Goal: Task Accomplishment & Management: Use online tool/utility

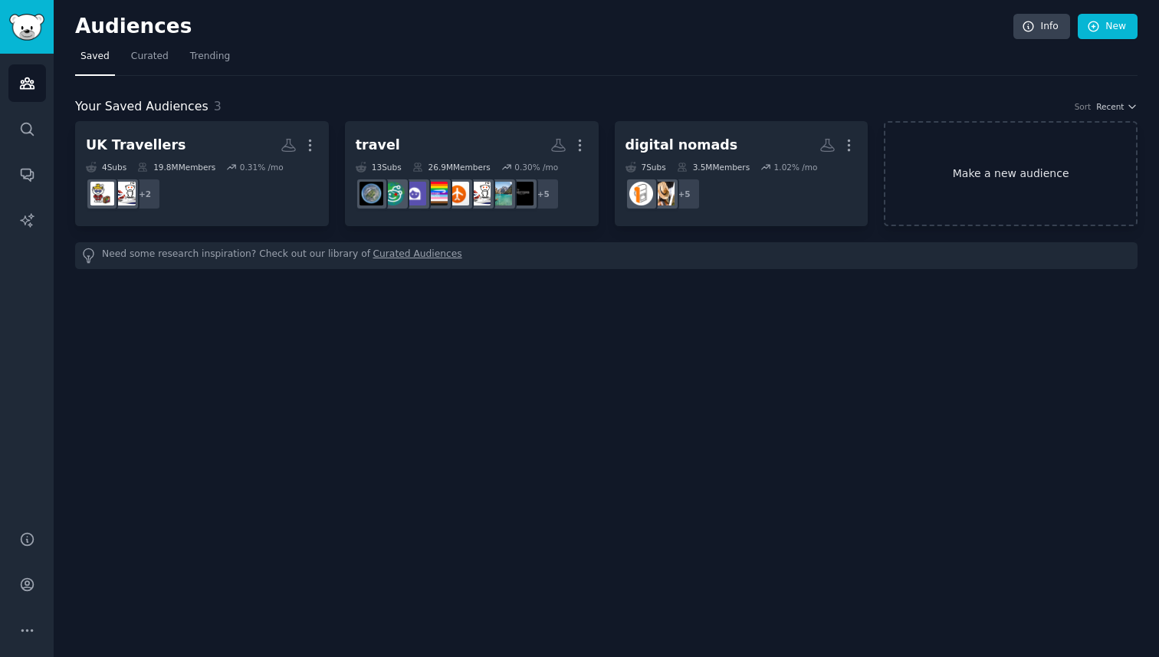
click at [1026, 189] on link "Make a new audience" at bounding box center [1011, 173] width 254 height 105
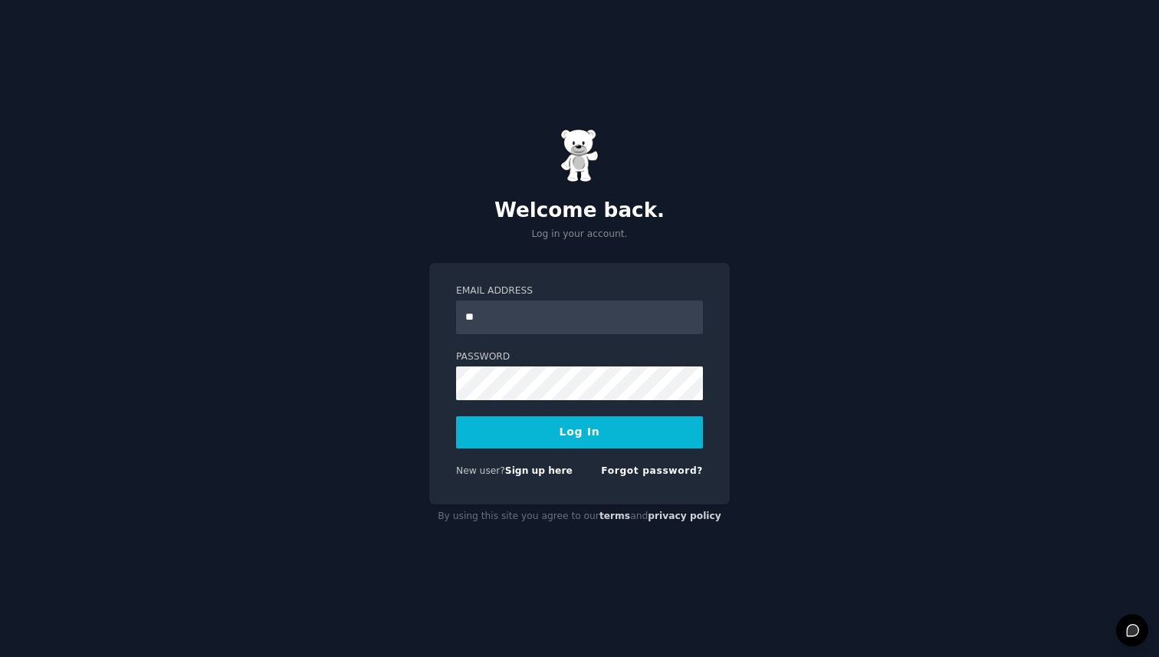
type input "**********"
click at [608, 432] on button "Log In" at bounding box center [579, 432] width 247 height 32
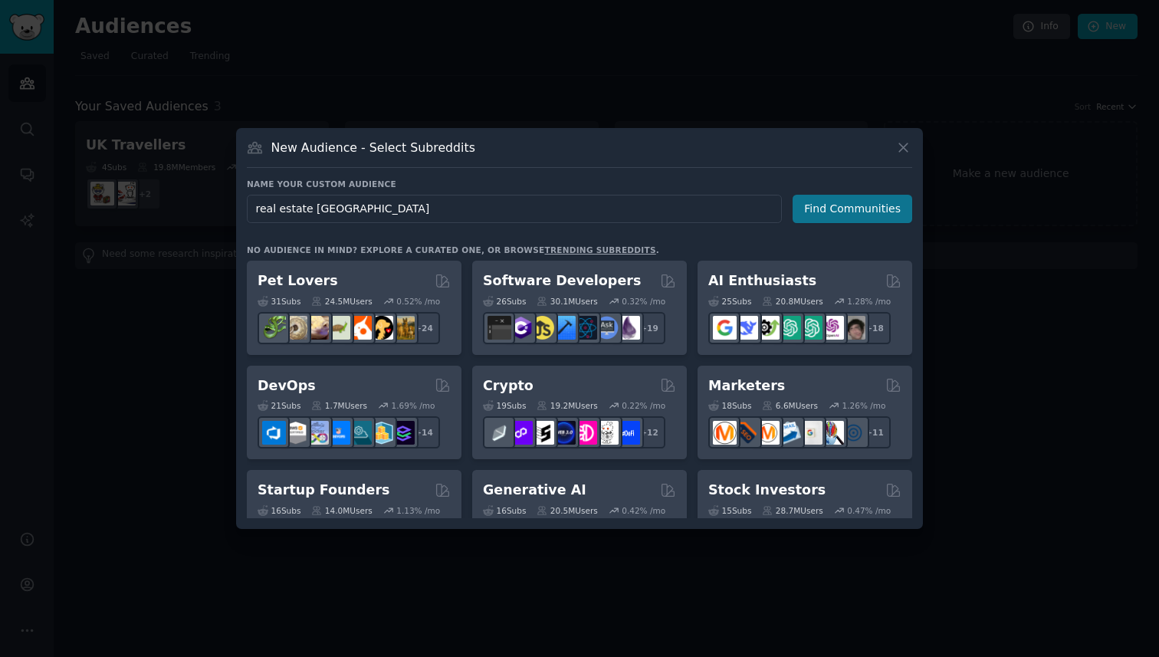
type input "real estate [GEOGRAPHIC_DATA]"
click at [885, 211] on button "Find Communities" at bounding box center [853, 209] width 120 height 28
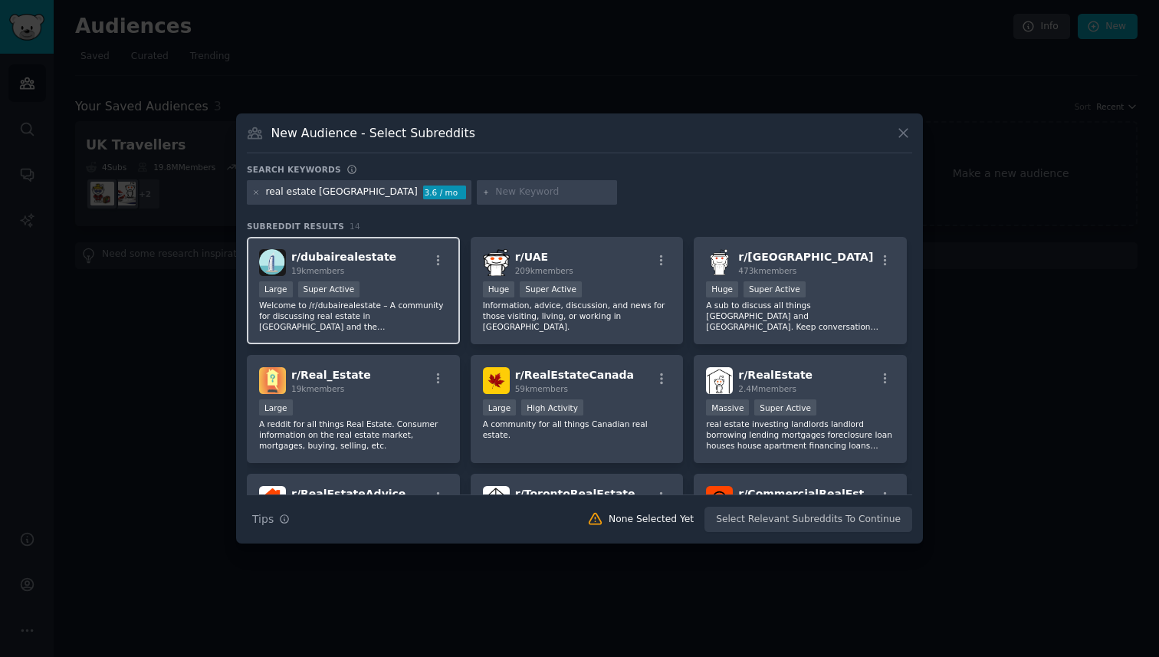
click at [424, 271] on div "r/ dubairealestate 19k members" at bounding box center [353, 262] width 189 height 27
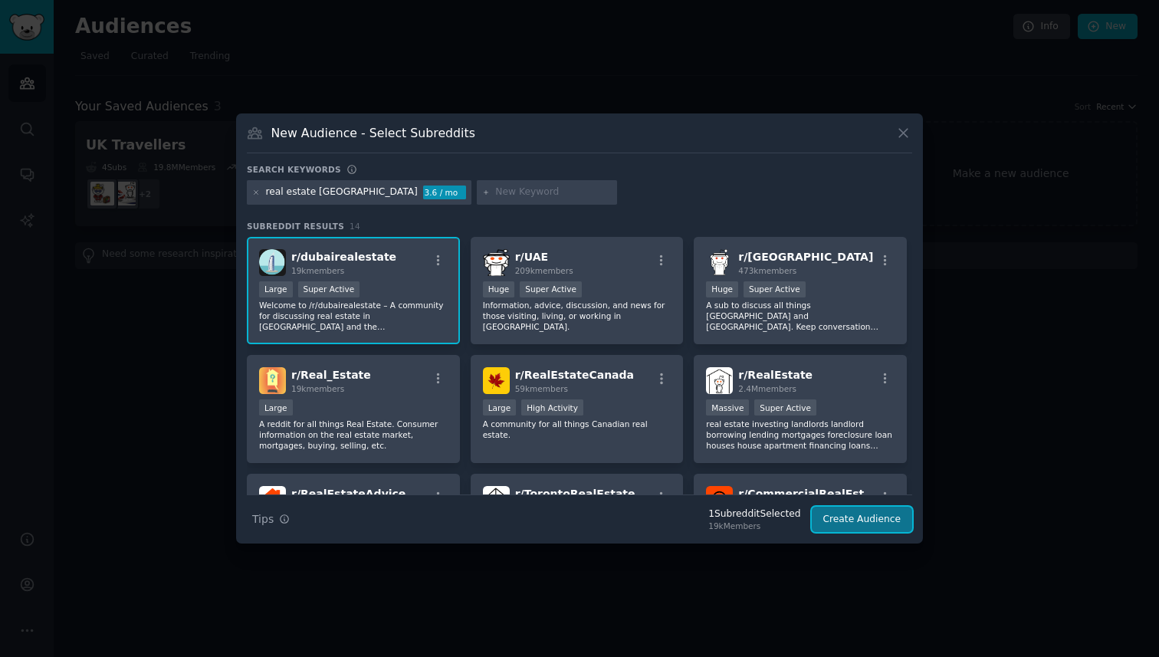
click at [839, 529] on button "Create Audience" at bounding box center [862, 520] width 101 height 26
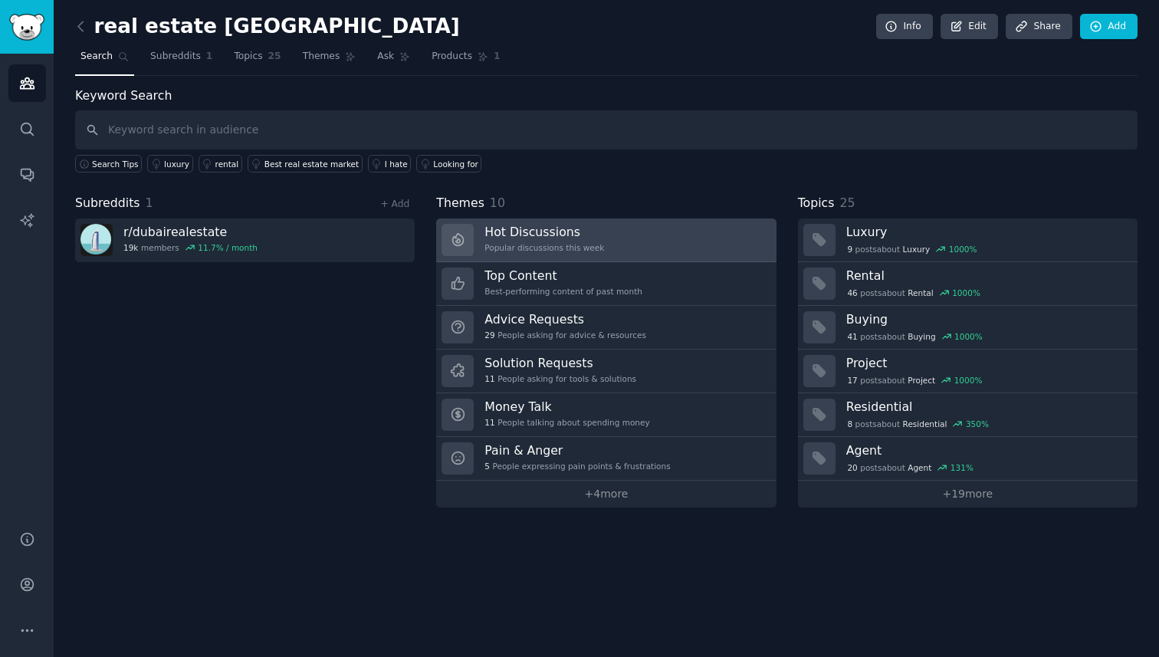
click at [602, 234] on link "Hot Discussions Popular discussions this week" at bounding box center [606, 240] width 340 height 44
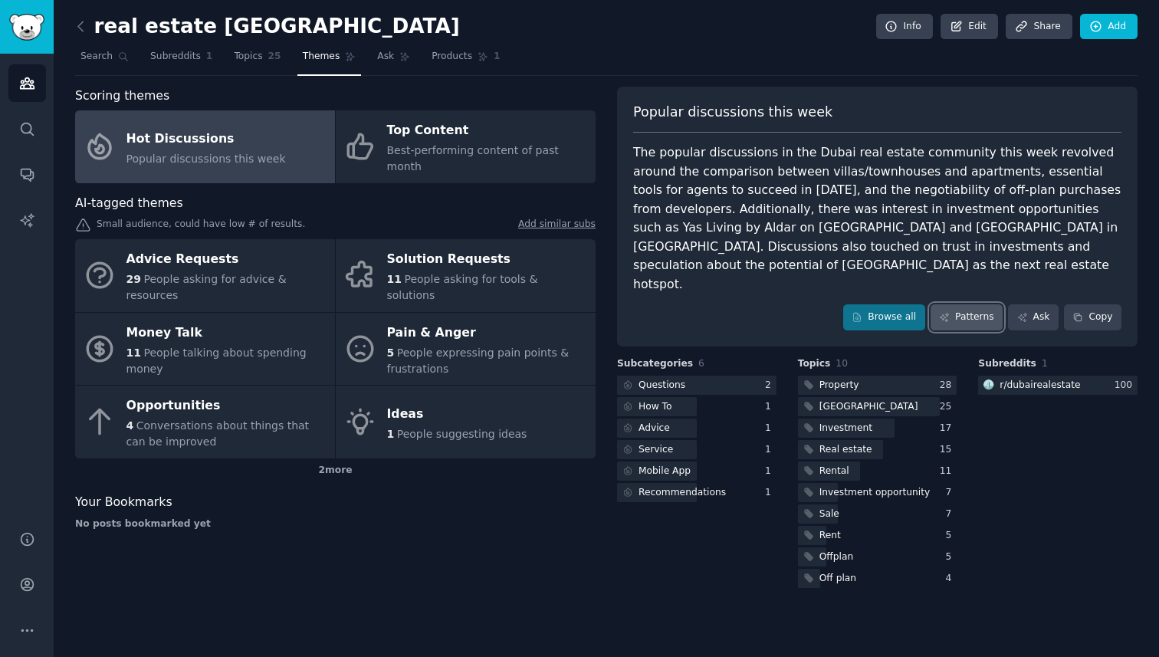
click at [970, 304] on link "Patterns" at bounding box center [967, 317] width 72 height 26
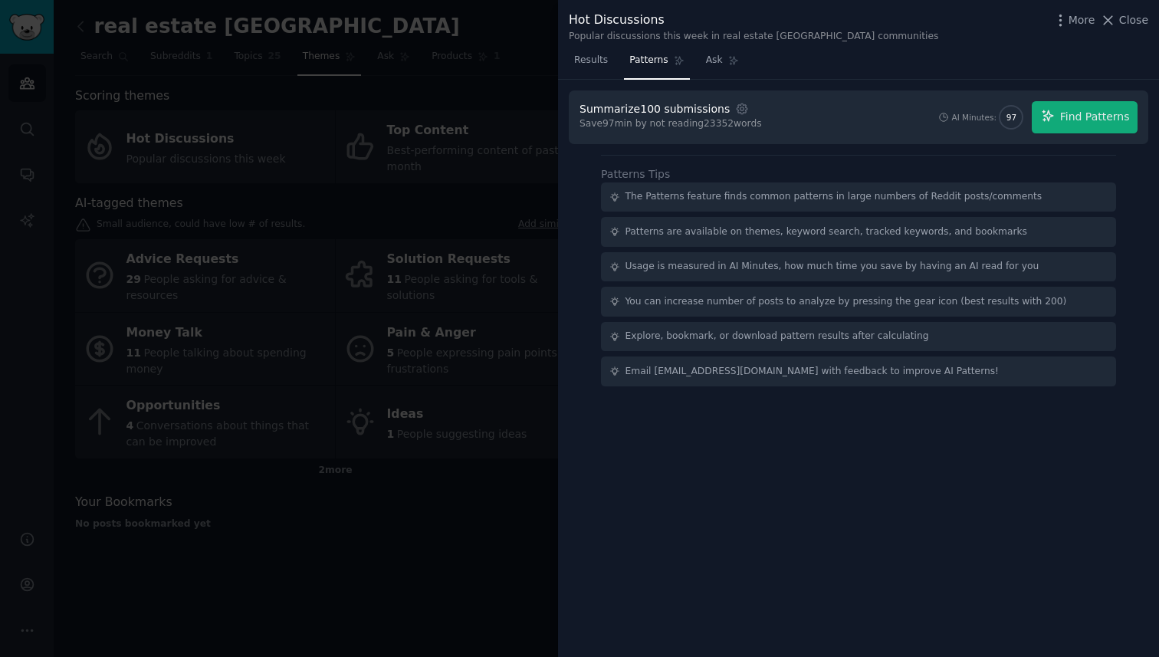
click at [1076, 134] on div "Summarize 100 submissions Settings Save 97 min by not reading 23352 words AI Mi…" at bounding box center [859, 117] width 580 height 54
click at [1076, 128] on button "Find Patterns" at bounding box center [1085, 117] width 106 height 32
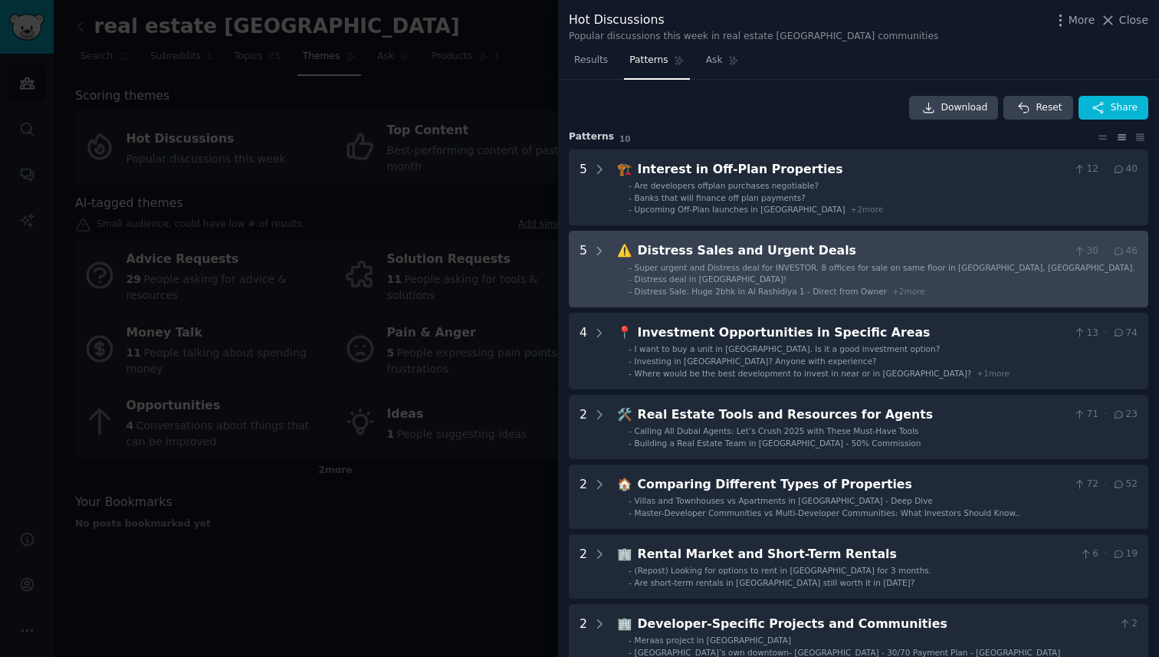
scroll to position [38, 0]
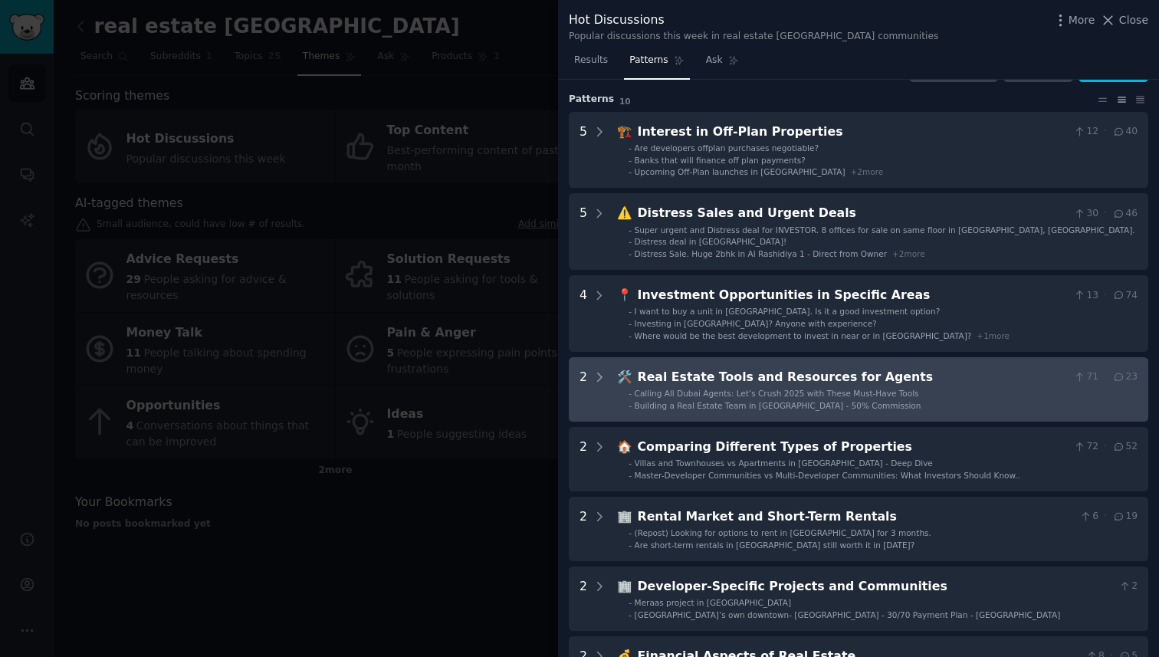
click at [726, 372] on div "Real Estate Tools and Resources for Agents" at bounding box center [853, 377] width 430 height 19
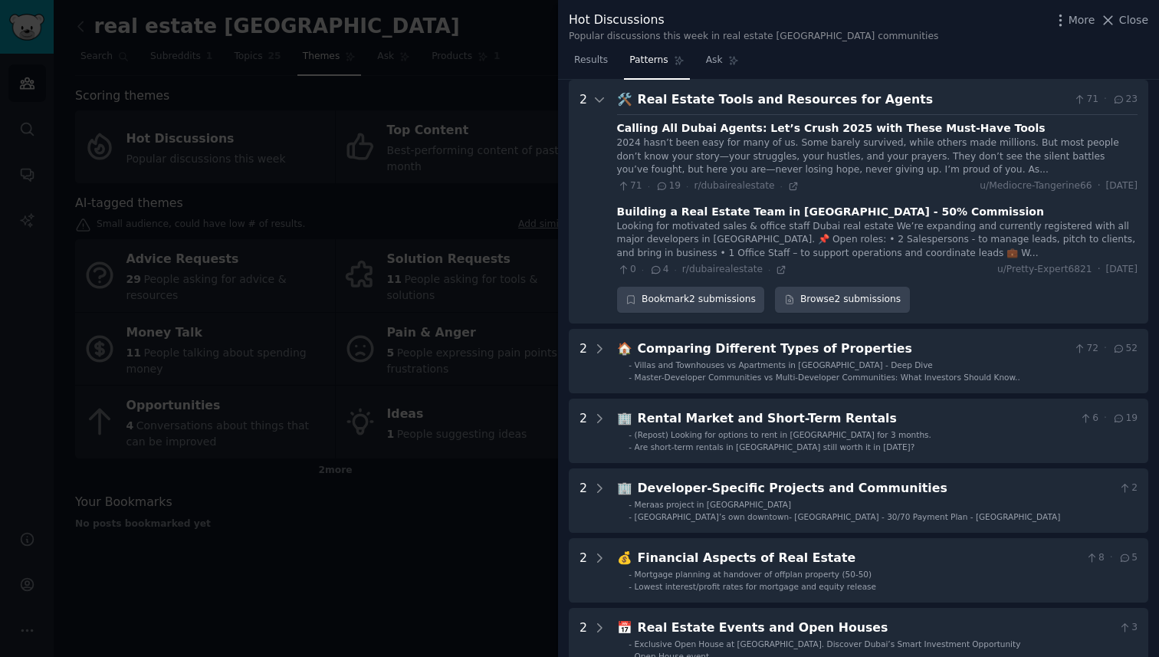
scroll to position [315, 0]
click at [798, 161] on div "2024 hasn’t been easy for many of us. Some barely survived, while others made m…" at bounding box center [877, 156] width 520 height 41
click at [788, 186] on icon at bounding box center [793, 186] width 11 height 11
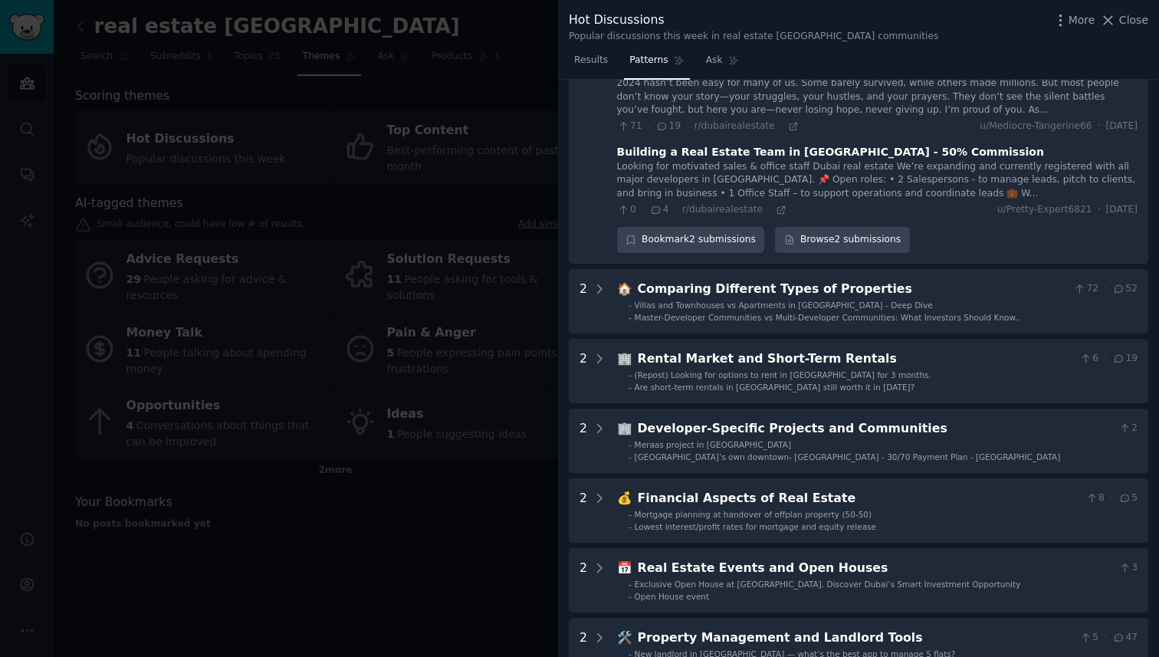
scroll to position [658, 0]
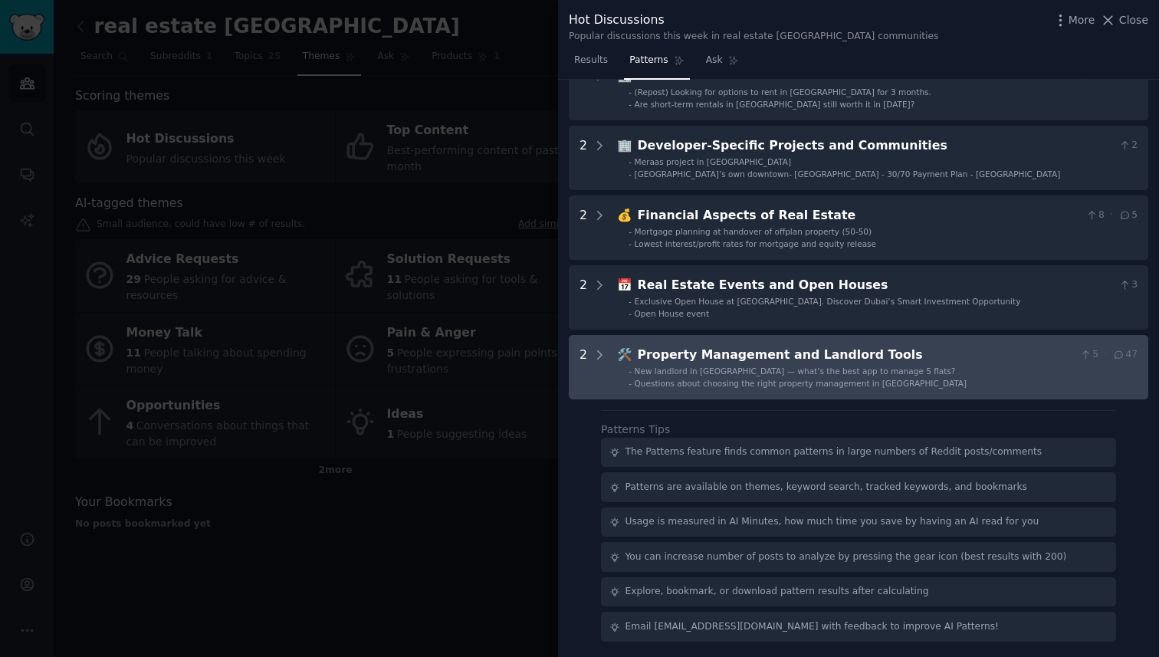
click at [748, 369] on span "New landlord in [GEOGRAPHIC_DATA] — what’s the best app to manage 5 flats?" at bounding box center [795, 370] width 321 height 9
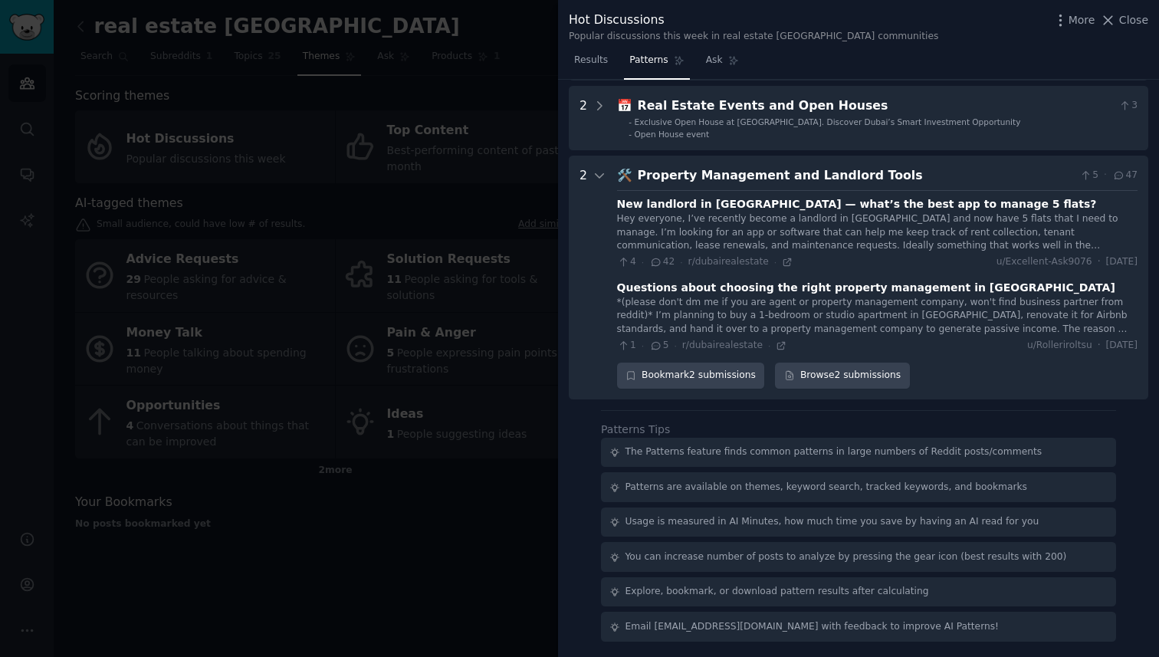
scroll to position [838, 0]
click at [826, 234] on div "Hey everyone, I’ve recently become a landlord in [GEOGRAPHIC_DATA] and now have…" at bounding box center [877, 232] width 520 height 41
click at [782, 262] on icon at bounding box center [787, 262] width 11 height 11
click at [604, 166] on div at bounding box center [600, 277] width 14 height 222
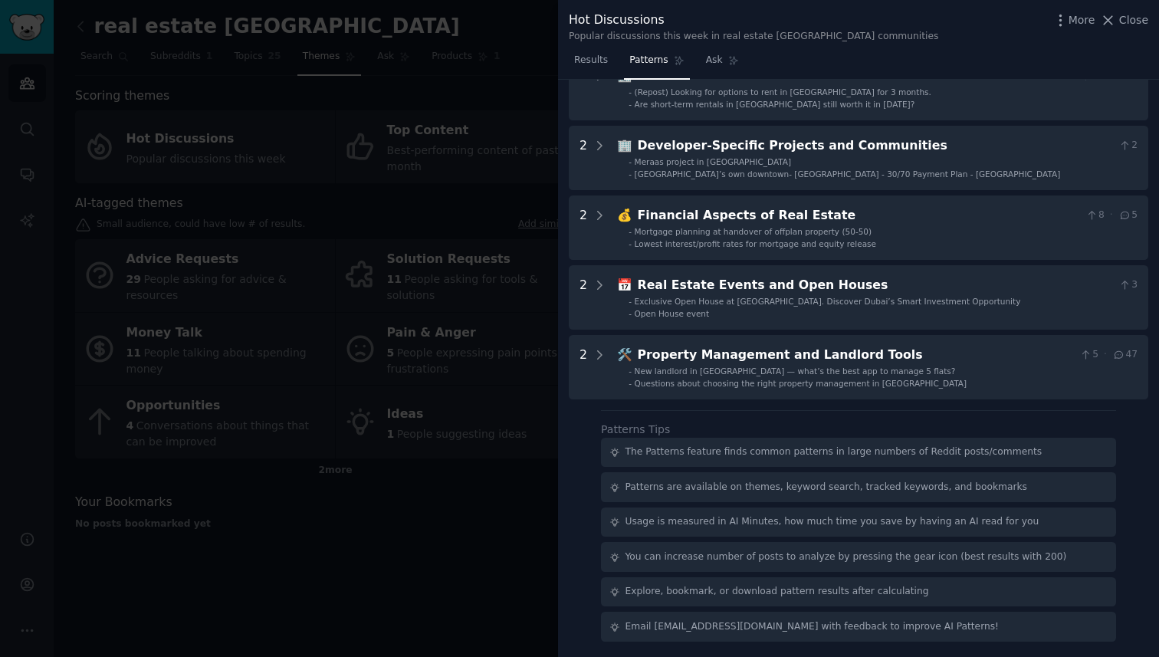
click at [520, 455] on div at bounding box center [579, 328] width 1159 height 657
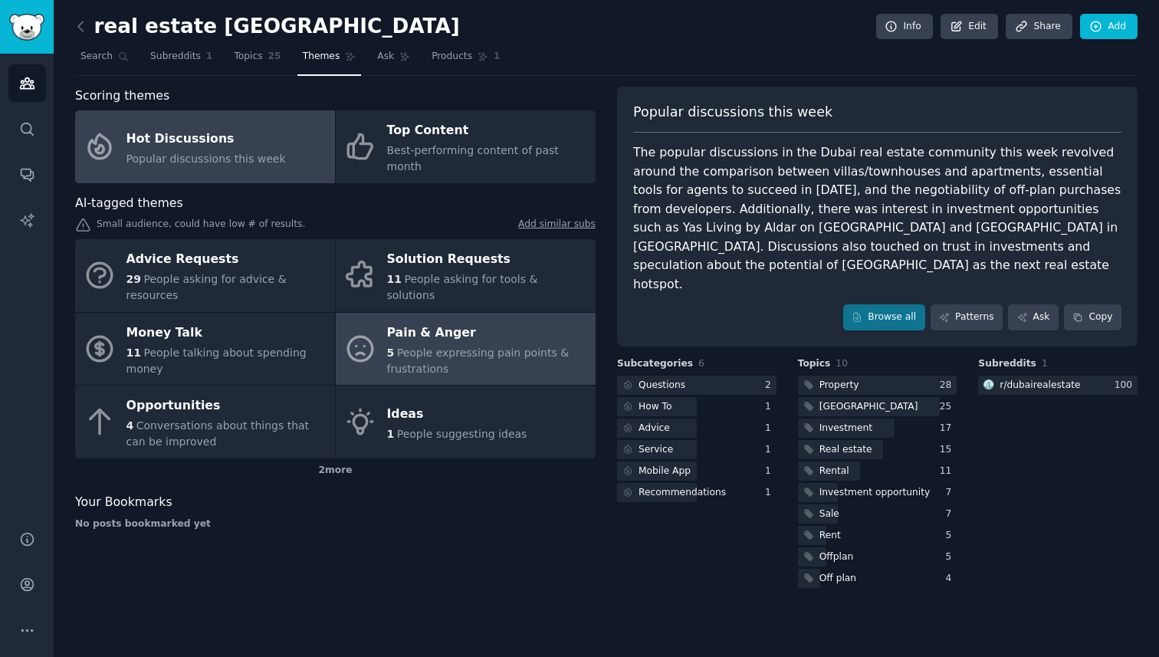
click at [483, 345] on div "5 People expressing pain points & frustrations" at bounding box center [487, 361] width 201 height 32
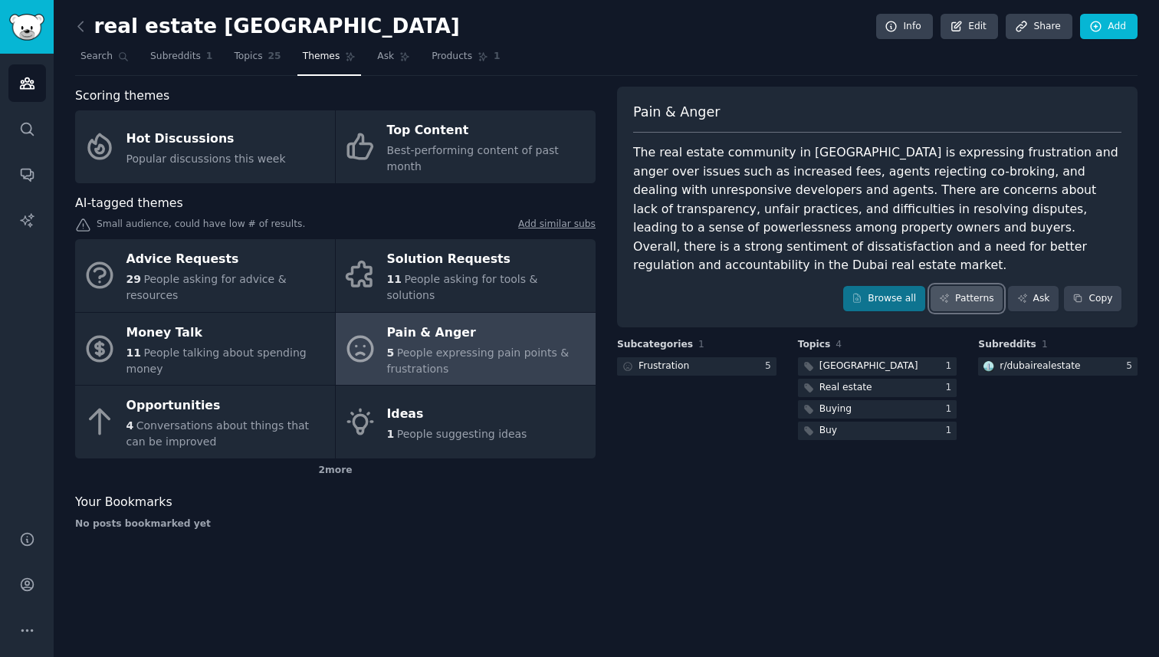
click at [981, 286] on link "Patterns" at bounding box center [967, 299] width 72 height 26
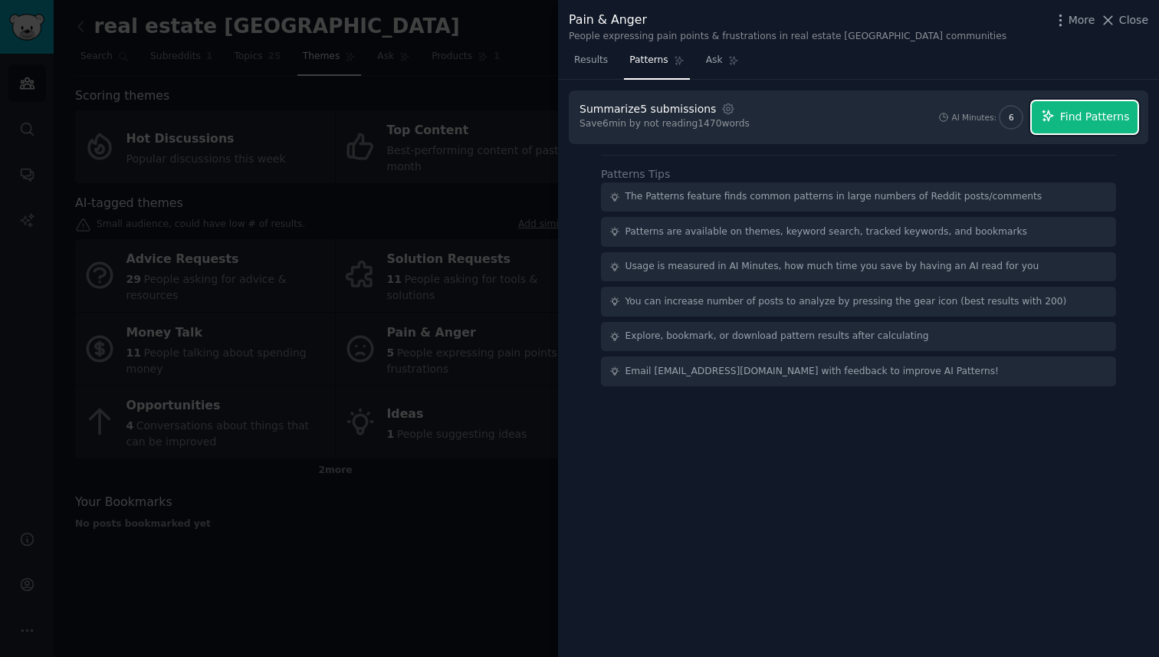
click at [1066, 126] on button "Find Patterns" at bounding box center [1085, 117] width 106 height 32
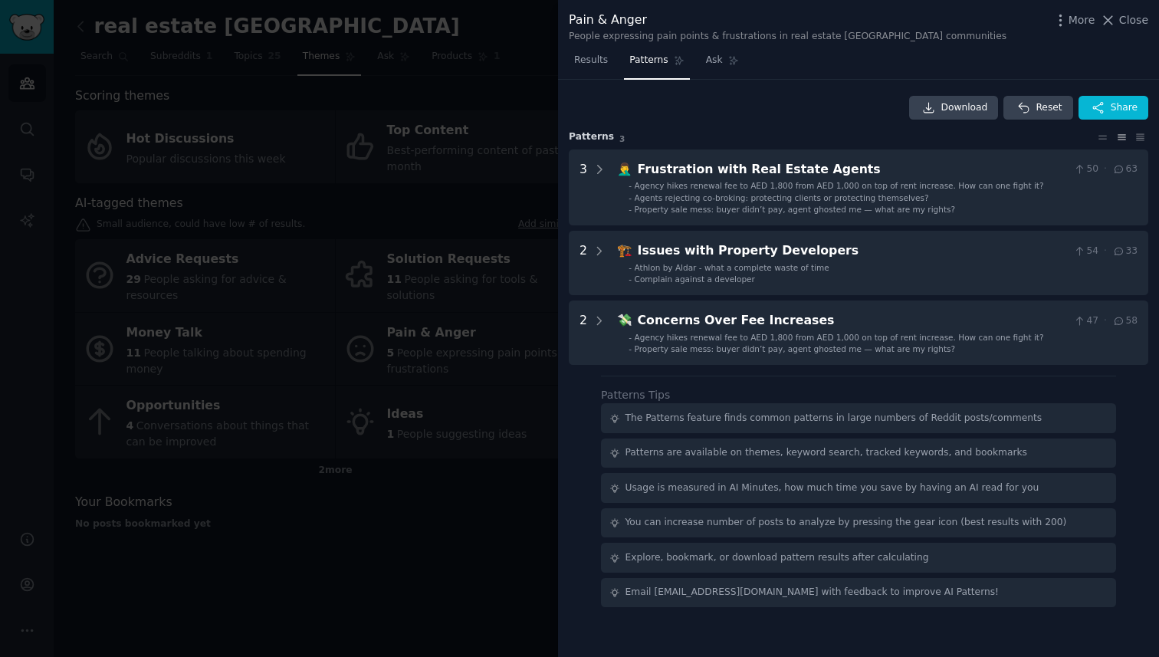
click at [404, 274] on div at bounding box center [579, 328] width 1159 height 657
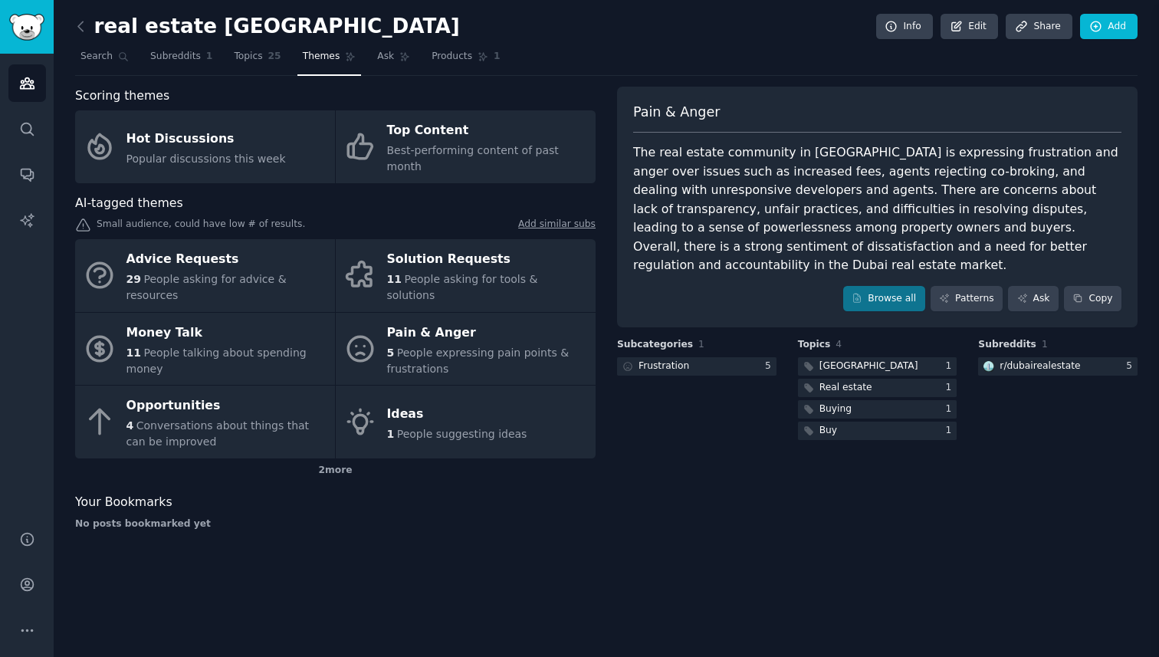
click at [404, 273] on span "People asking for tools & solutions" at bounding box center [462, 287] width 151 height 28
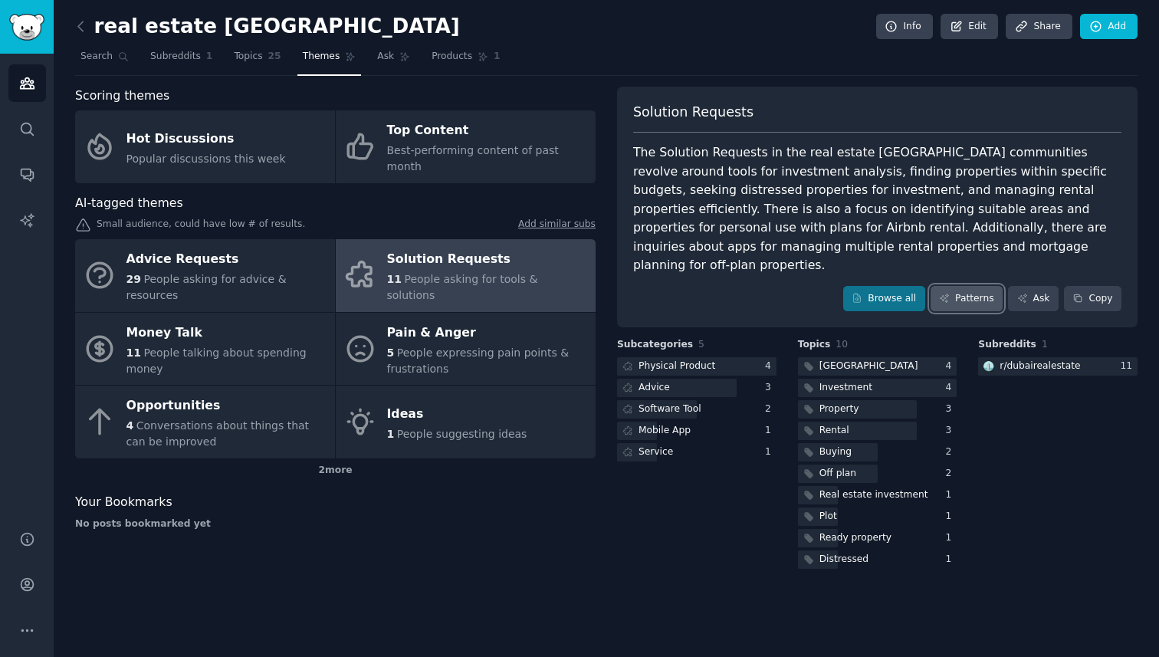
click at [964, 286] on link "Patterns" at bounding box center [967, 299] width 72 height 26
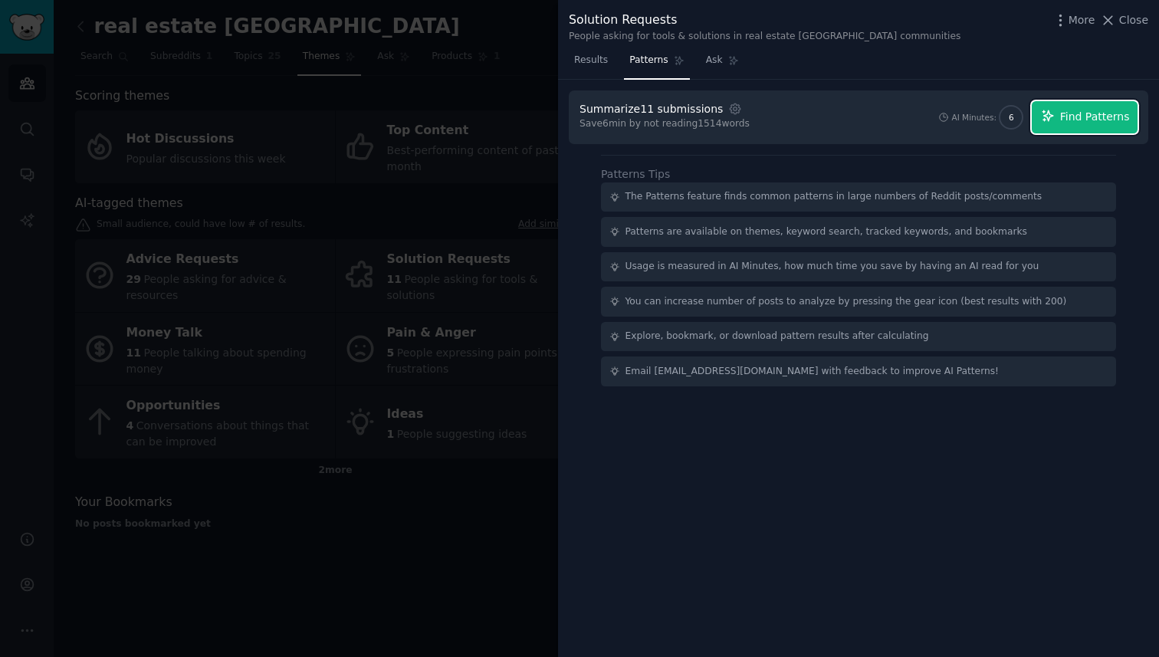
click at [1062, 113] on span "Find Patterns" at bounding box center [1095, 117] width 70 height 16
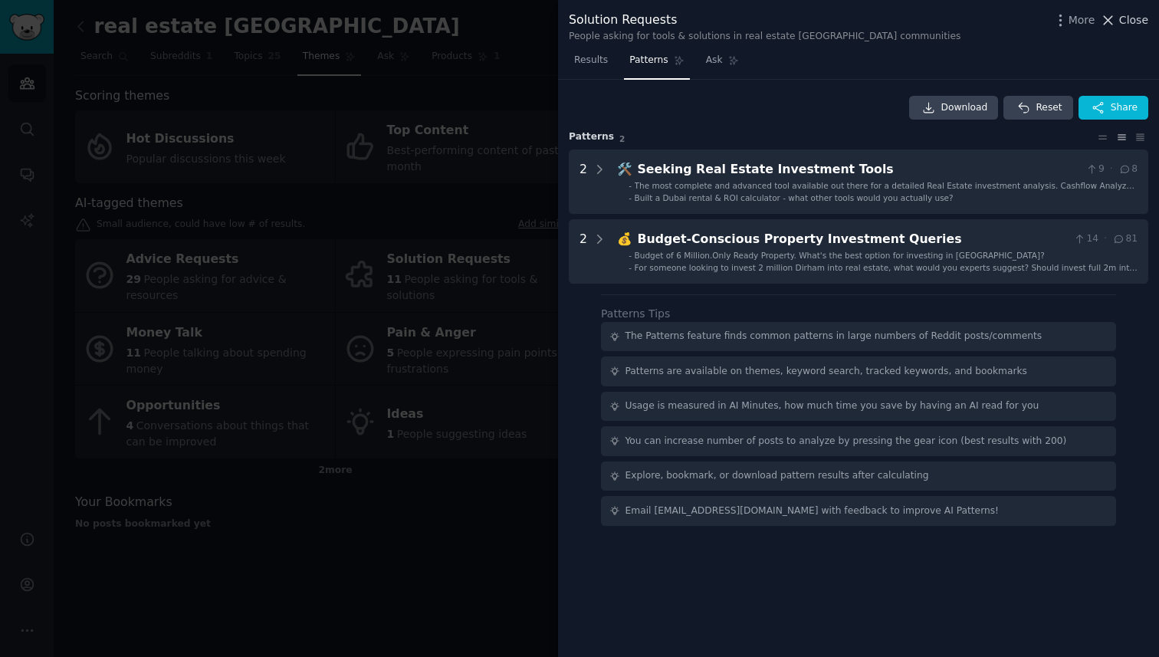
click at [1120, 22] on span "Close" at bounding box center [1133, 20] width 29 height 16
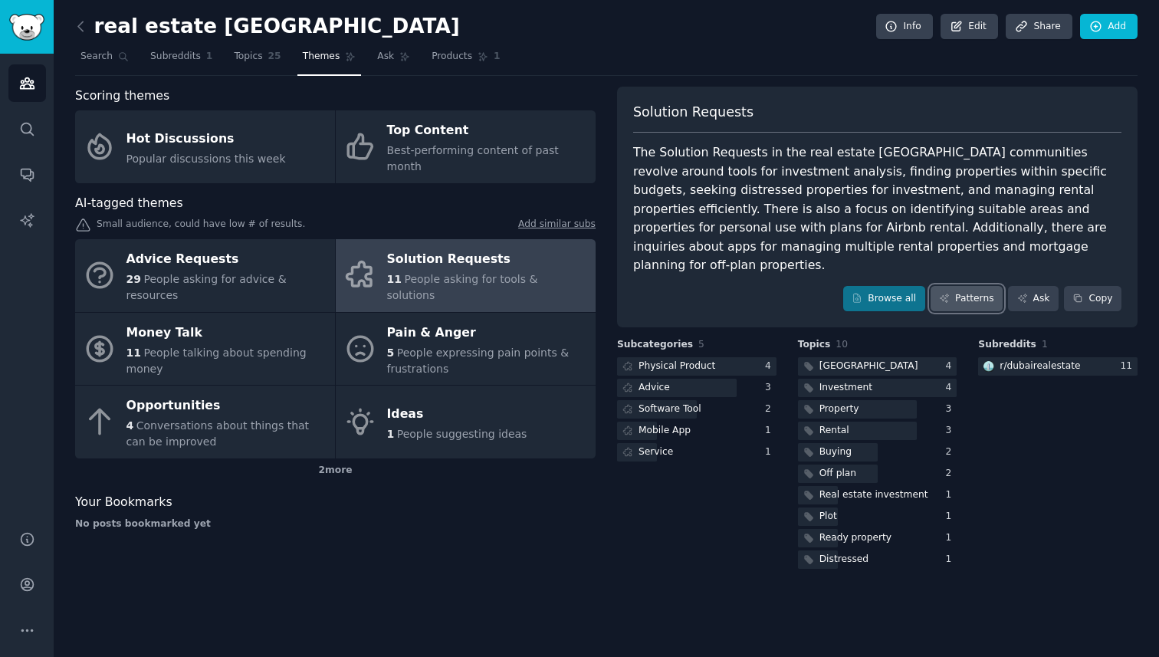
click at [958, 287] on link "Patterns" at bounding box center [967, 299] width 72 height 26
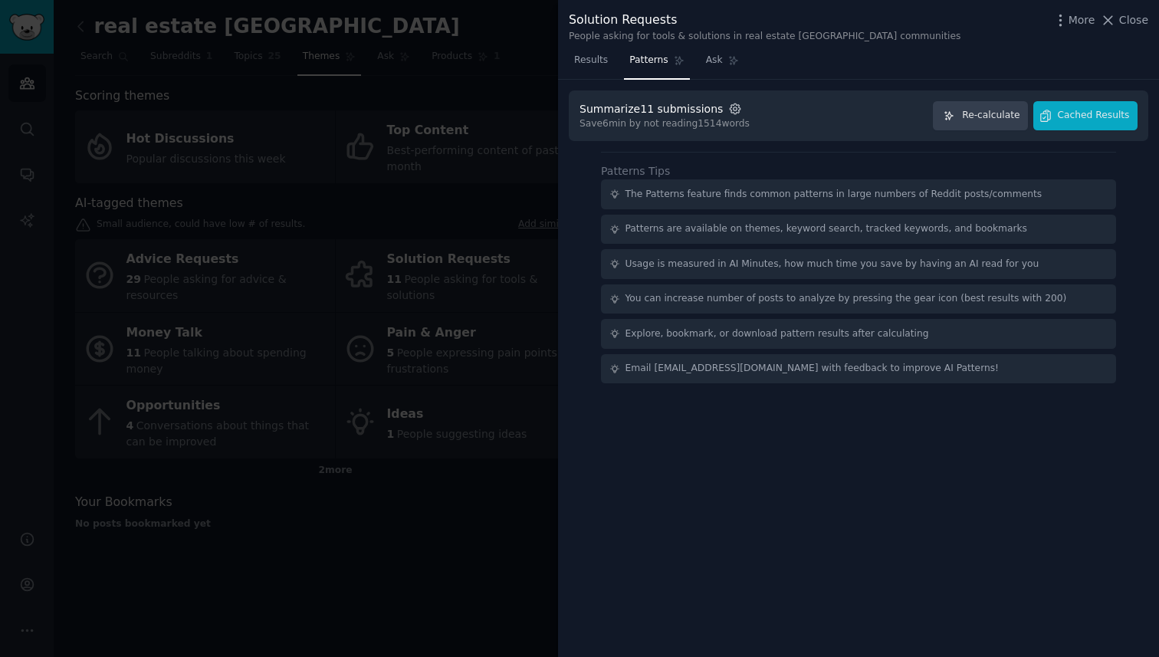
click at [728, 111] on icon "button" at bounding box center [735, 109] width 14 height 14
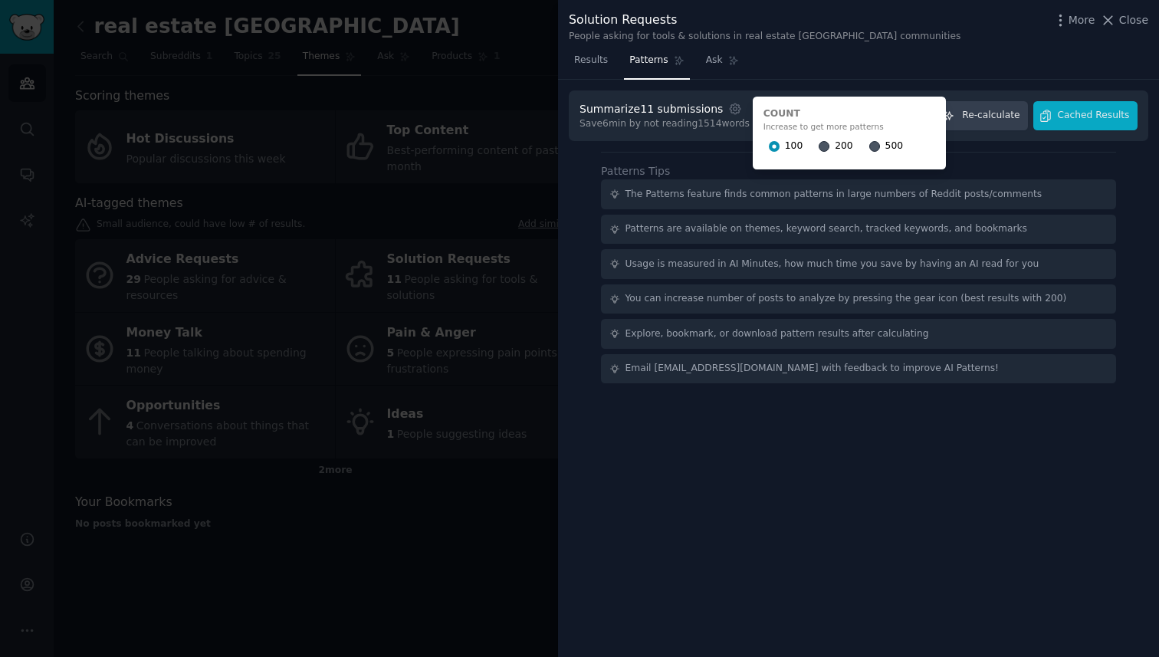
click at [854, 149] on div "100 200 500" at bounding box center [849, 146] width 172 height 25
click at [869, 148] on input "500" at bounding box center [874, 146] width 11 height 11
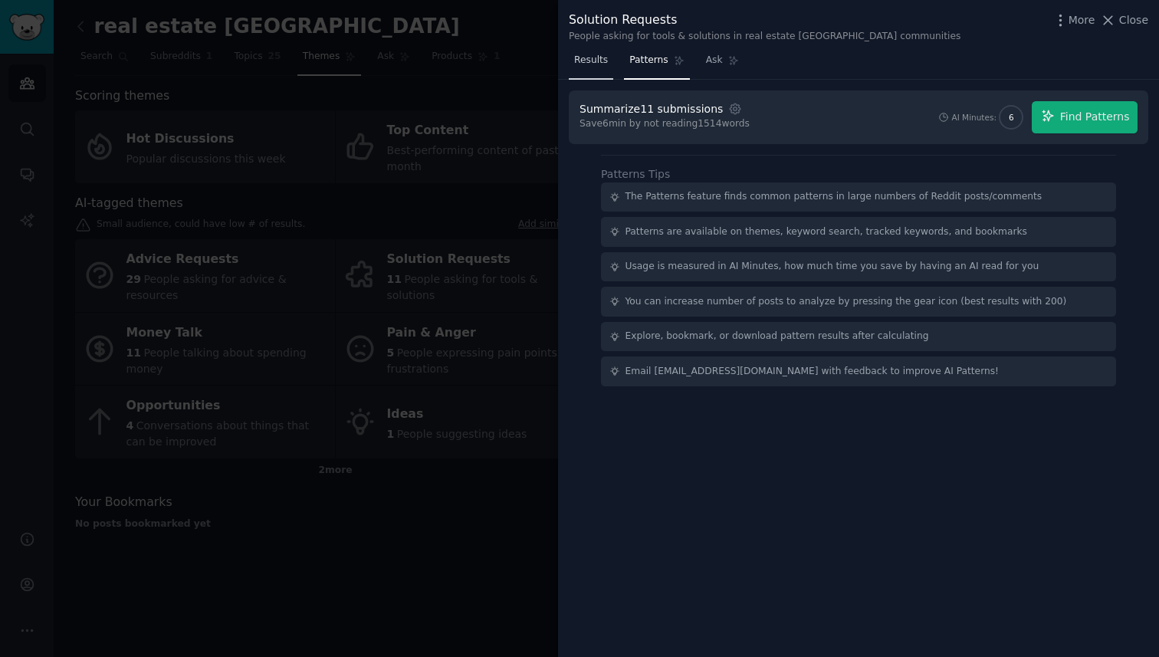
click at [595, 72] on link "Results" at bounding box center [591, 63] width 44 height 31
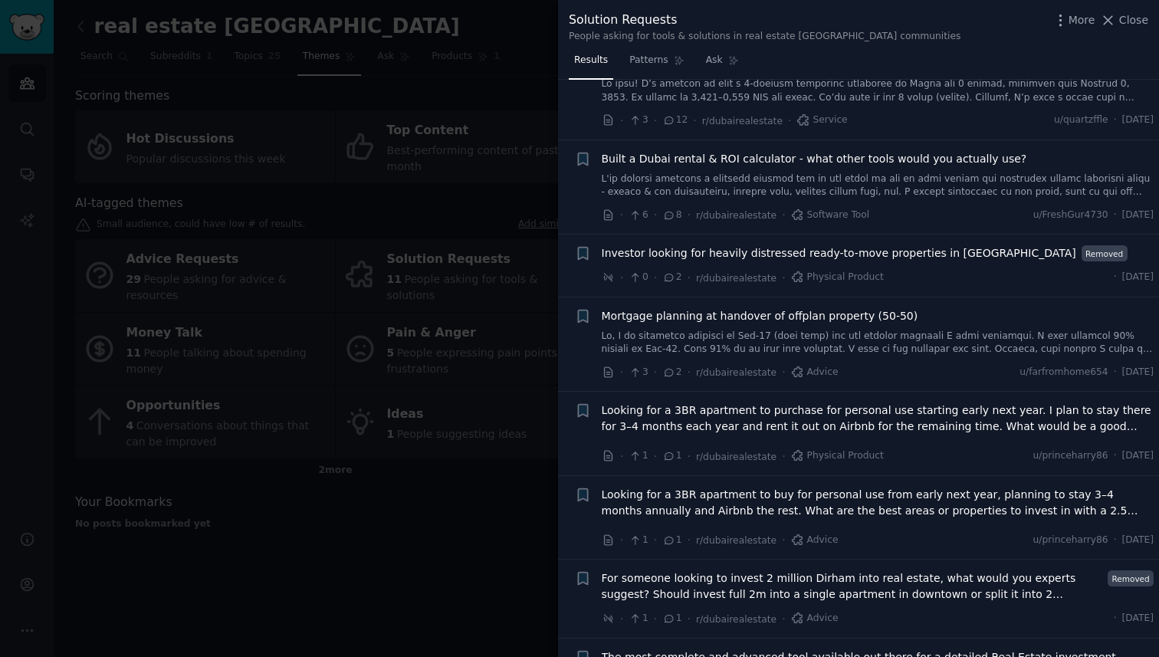
scroll to position [250, 0]
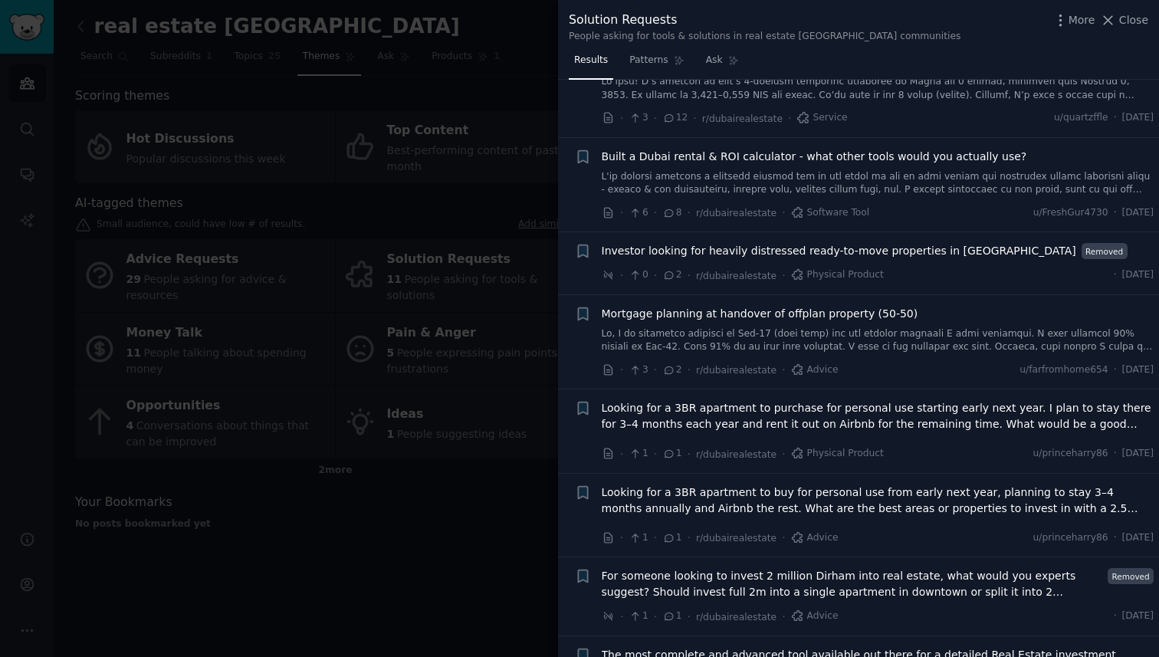
click at [711, 172] on link at bounding box center [878, 183] width 553 height 27
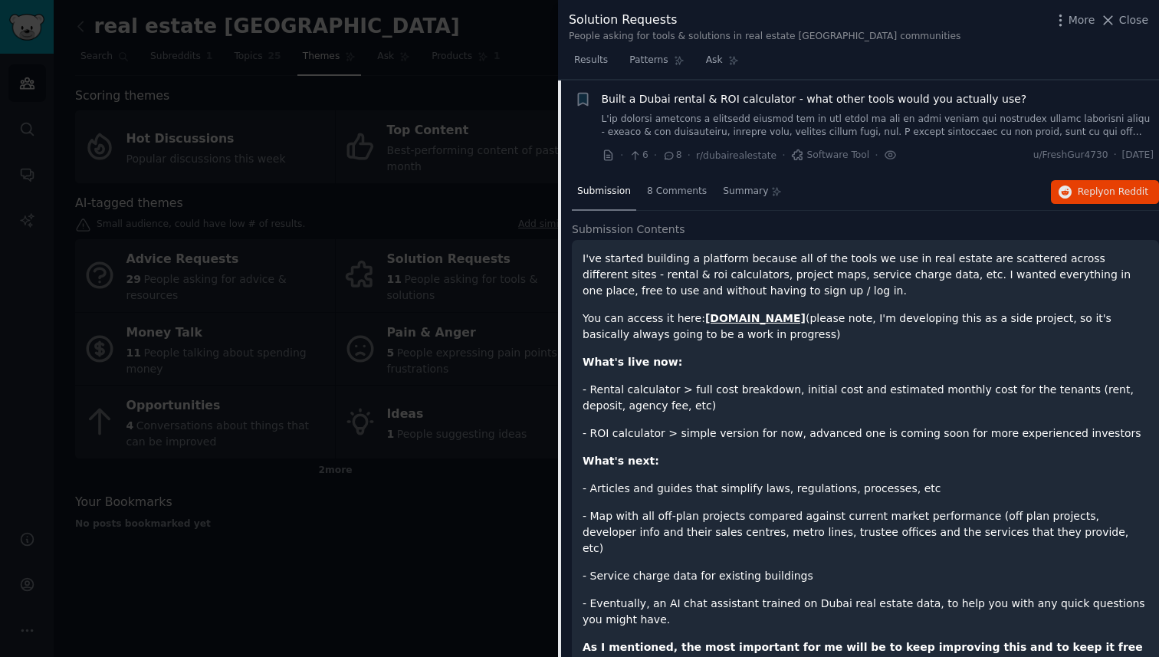
scroll to position [308, 0]
click at [1078, 197] on span "Reply on Reddit" at bounding box center [1113, 192] width 71 height 14
